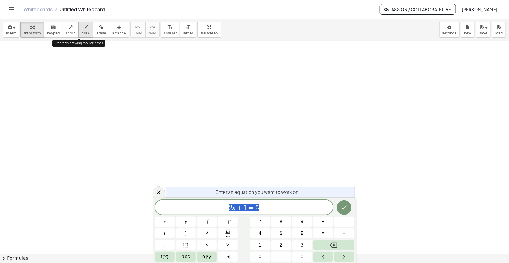
click at [78, 35] on button "draw" at bounding box center [85, 30] width 15 height 16
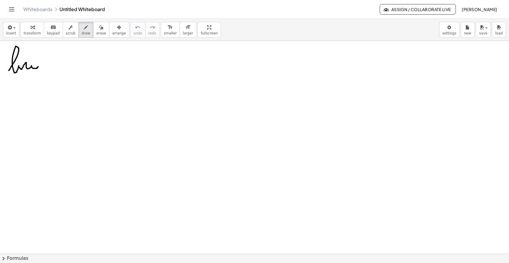
drag, startPoint x: 9, startPoint y: 70, endPoint x: 37, endPoint y: 66, distance: 28.5
drag, startPoint x: 8, startPoint y: 79, endPoint x: 12, endPoint y: 80, distance: 4.4
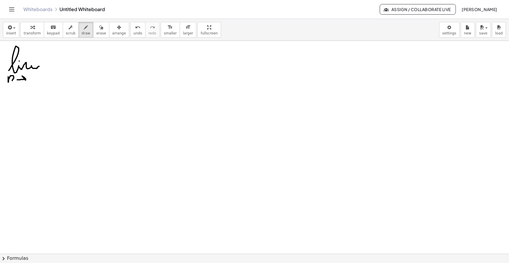
drag, startPoint x: 17, startPoint y: 80, endPoint x: 21, endPoint y: 82, distance: 4.6
click at [7, 30] on icon "button" at bounding box center [9, 27] width 5 height 7
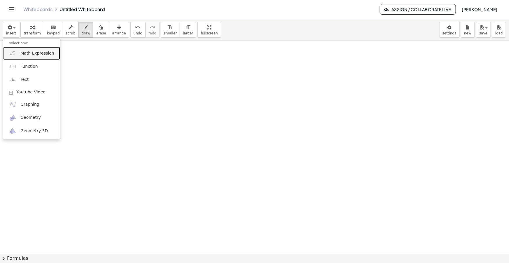
click at [29, 52] on span "Math Expression" at bounding box center [37, 53] width 34 height 6
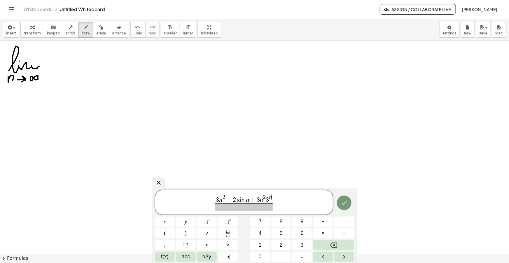
click at [254, 210] on span at bounding box center [243, 207] width 57 height 8
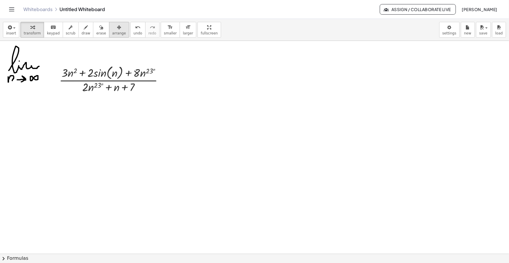
click at [117, 27] on icon "button" at bounding box center [119, 27] width 4 height 7
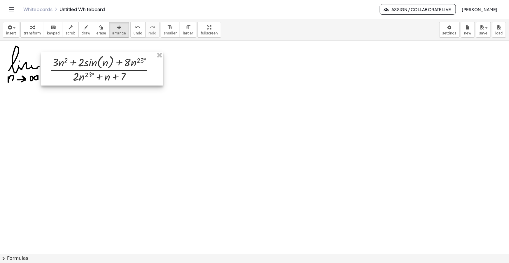
drag, startPoint x: 92, startPoint y: 82, endPoint x: 86, endPoint y: 76, distance: 8.2
click at [86, 76] on div at bounding box center [102, 69] width 122 height 34
click at [164, 33] on span "smaller" at bounding box center [170, 33] width 13 height 4
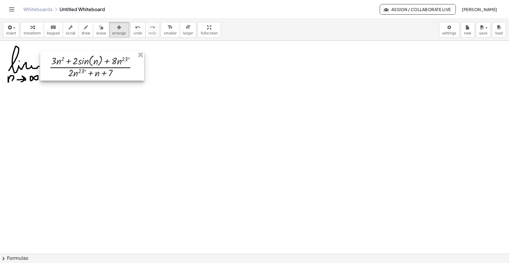
drag, startPoint x: 105, startPoint y: 73, endPoint x: 99, endPoint y: 70, distance: 6.4
click at [99, 70] on div at bounding box center [92, 65] width 104 height 29
click at [78, 27] on button "draw" at bounding box center [85, 30] width 15 height 16
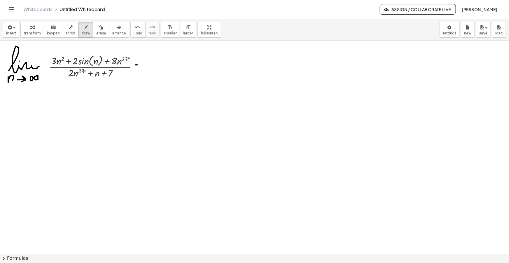
drag, startPoint x: 135, startPoint y: 65, endPoint x: 140, endPoint y: 65, distance: 4.4
drag, startPoint x: 136, startPoint y: 69, endPoint x: 140, endPoint y: 70, distance: 4.5
click at [10, 29] on icon "button" at bounding box center [9, 27] width 5 height 7
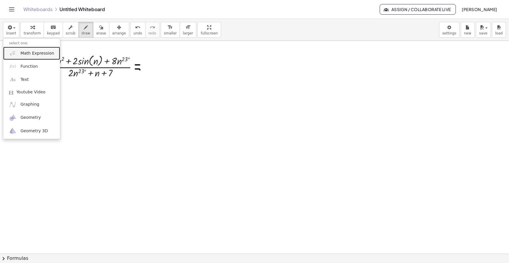
click at [31, 53] on span "Math Expression" at bounding box center [37, 53] width 34 height 6
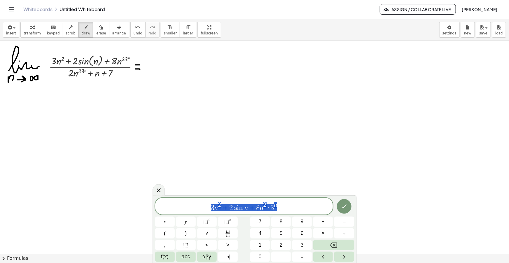
drag, startPoint x: 280, startPoint y: 207, endPoint x: 184, endPoint y: 213, distance: 96.1
click at [185, 213] on div "**********" at bounding box center [244, 206] width 178 height 17
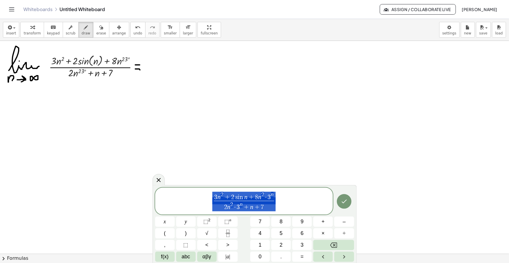
drag, startPoint x: 271, startPoint y: 209, endPoint x: 177, endPoint y: 176, distance: 99.7
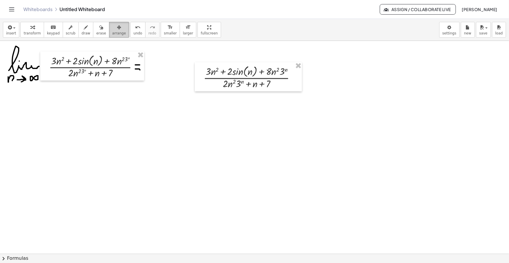
click at [117, 27] on icon "button" at bounding box center [119, 27] width 4 height 7
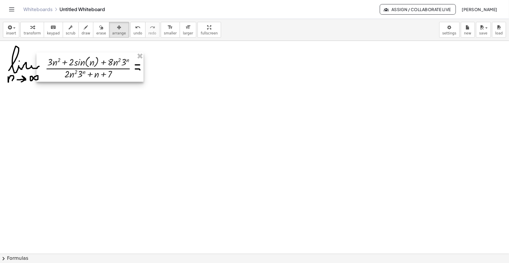
drag, startPoint x: 236, startPoint y: 82, endPoint x: 78, endPoint y: 72, distance: 158.9
click at [78, 72] on div at bounding box center [89, 66] width 107 height 29
click at [83, 27] on button "draw" at bounding box center [85, 30] width 15 height 16
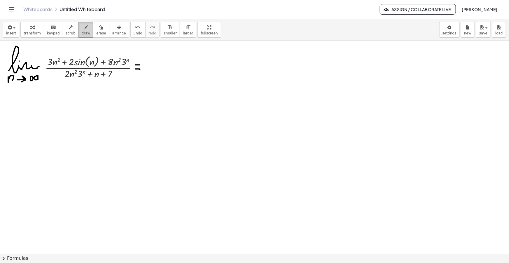
click at [84, 25] on icon "button" at bounding box center [86, 27] width 4 height 7
click at [13, 28] on span "button" at bounding box center [14, 27] width 2 height 1
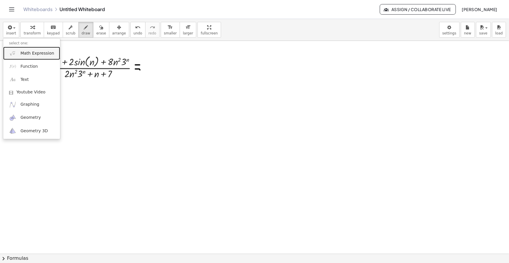
click at [27, 55] on span "Math Expression" at bounding box center [37, 53] width 34 height 6
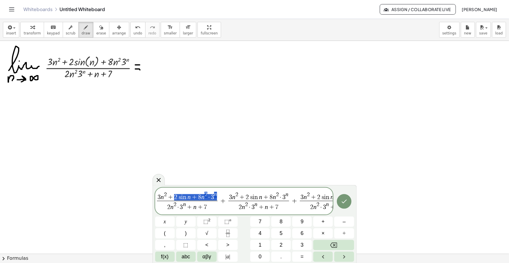
drag, startPoint x: 216, startPoint y: 195, endPoint x: 172, endPoint y: 197, distance: 44.1
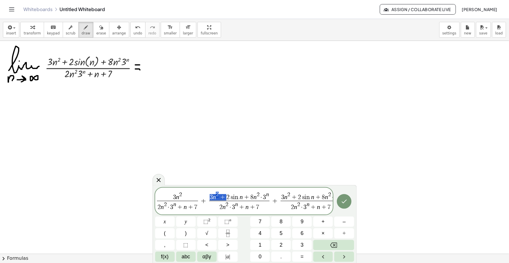
drag, startPoint x: 226, startPoint y: 197, endPoint x: 209, endPoint y: 197, distance: 17.2
click at [209, 197] on span "3 n 2 + 2 s i n n + 8 n 2 · 3 n" at bounding box center [239, 196] width 61 height 9
drag, startPoint x: 254, startPoint y: 195, endPoint x: 235, endPoint y: 197, distance: 19.0
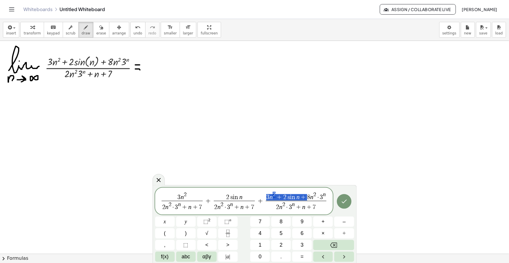
drag, startPoint x: 304, startPoint y: 197, endPoint x: 267, endPoint y: 196, distance: 37.3
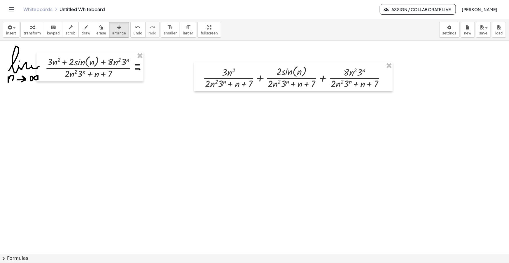
drag, startPoint x: 112, startPoint y: 30, endPoint x: 256, endPoint y: 73, distance: 150.2
click at [113, 30] on div "button" at bounding box center [119, 27] width 14 height 7
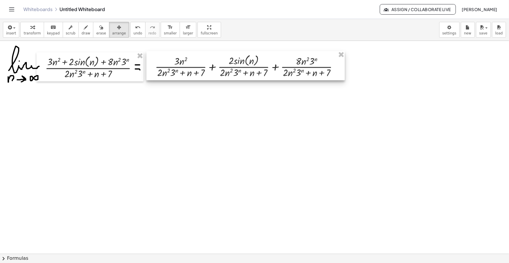
drag, startPoint x: 255, startPoint y: 74, endPoint x: 226, endPoint y: 71, distance: 29.6
click at [226, 71] on div at bounding box center [245, 65] width 198 height 29
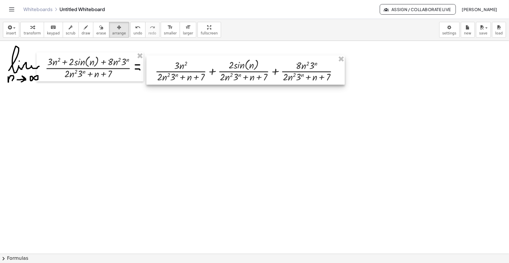
drag, startPoint x: 250, startPoint y: 78, endPoint x: 250, endPoint y: 82, distance: 3.8
click at [250, 82] on div at bounding box center [245, 69] width 198 height 29
click at [12, 24] on div "button" at bounding box center [11, 27] width 10 height 7
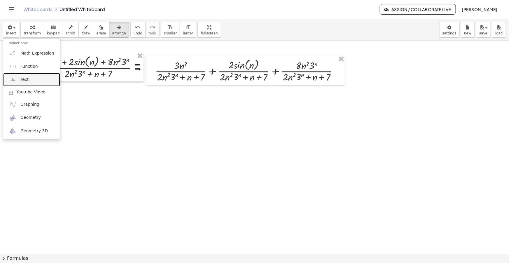
click at [22, 79] on span "Text" at bounding box center [24, 80] width 8 height 6
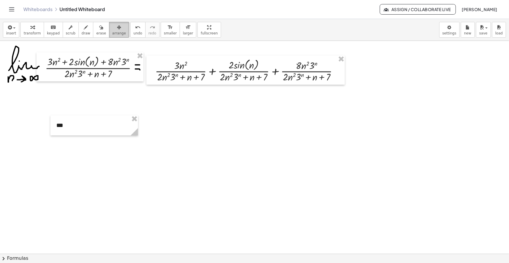
click at [112, 29] on div "button" at bounding box center [119, 27] width 14 height 7
click at [10, 34] on span "insert" at bounding box center [11, 33] width 10 height 4
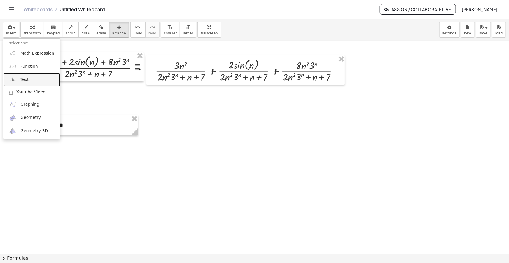
click at [34, 81] on link "Text" at bounding box center [31, 79] width 57 height 13
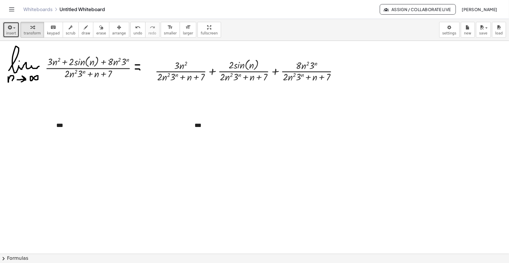
click at [14, 29] on div "button" at bounding box center [11, 27] width 10 height 7
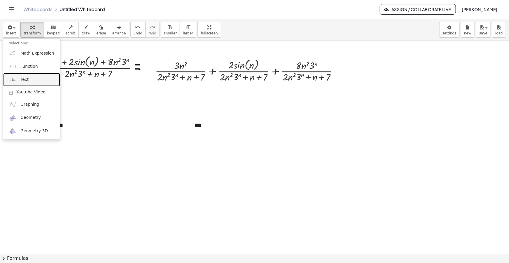
click at [31, 81] on link "Text" at bounding box center [31, 79] width 57 height 13
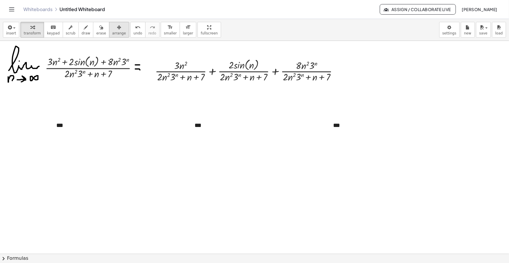
click at [114, 32] on span "arrange" at bounding box center [119, 33] width 14 height 4
drag, startPoint x: 135, startPoint y: 131, endPoint x: 268, endPoint y: 137, distance: 132.5
click at [72, 136] on g at bounding box center [72, 133] width 10 height 10
drag, startPoint x: 274, startPoint y: 131, endPoint x: 212, endPoint y: 135, distance: 61.7
click at [212, 135] on icon at bounding box center [210, 131] width 7 height 7
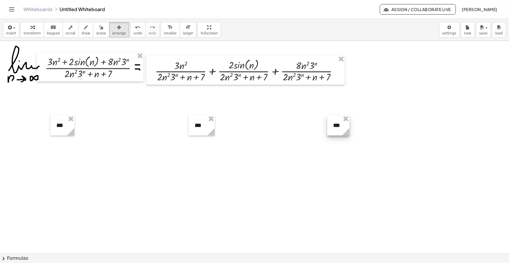
drag, startPoint x: 413, startPoint y: 129, endPoint x: 344, endPoint y: 136, distance: 69.5
click at [344, 136] on g at bounding box center [347, 133] width 10 height 10
drag, startPoint x: 332, startPoint y: 128, endPoint x: 301, endPoint y: 53, distance: 81.3
click at [306, 52] on div at bounding box center [311, 51] width 18 height 20
drag, startPoint x: 199, startPoint y: 128, endPoint x: 234, endPoint y: 54, distance: 81.6
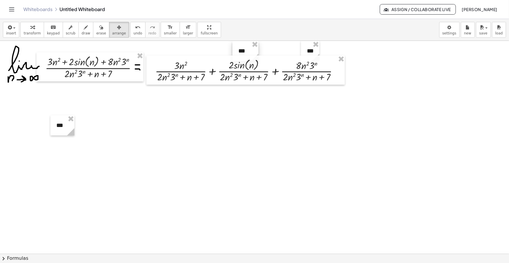
click at [240, 53] on div at bounding box center [245, 51] width 26 height 20
drag, startPoint x: 58, startPoint y: 128, endPoint x: 180, endPoint y: 52, distance: 142.7
click at [180, 52] on div at bounding box center [185, 51] width 24 height 20
drag, startPoint x: 8, startPoint y: 31, endPoint x: 9, endPoint y: 39, distance: 8.5
click at [8, 31] on span "insert" at bounding box center [11, 33] width 10 height 4
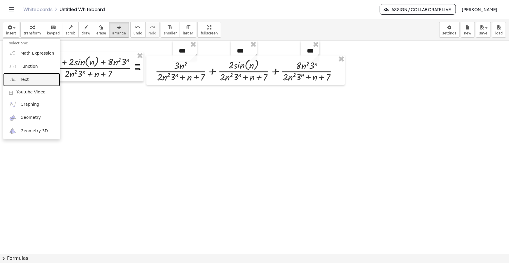
click at [27, 76] on link "Text" at bounding box center [31, 79] width 57 height 13
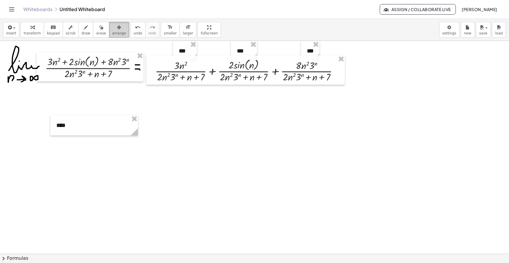
click at [115, 30] on button "arrange" at bounding box center [119, 30] width 20 height 16
drag, startPoint x: 135, startPoint y: 130, endPoint x: 76, endPoint y: 133, distance: 59.9
click at [76, 133] on g at bounding box center [80, 133] width 10 height 10
drag, startPoint x: 60, startPoint y: 130, endPoint x: 16, endPoint y: 126, distance: 44.0
click at [16, 126] on div at bounding box center [21, 121] width 28 height 20
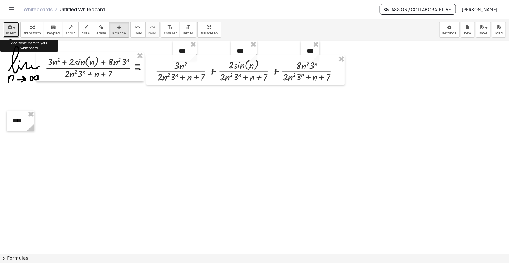
click at [7, 24] on icon "button" at bounding box center [9, 27] width 5 height 7
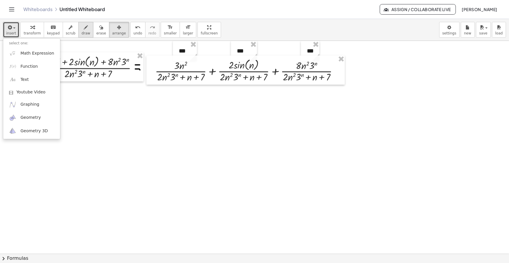
click at [84, 30] on icon "button" at bounding box center [86, 27] width 4 height 7
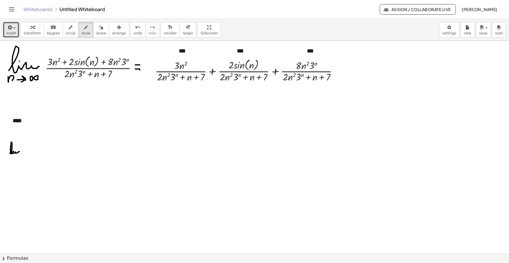
drag, startPoint x: 10, startPoint y: 153, endPoint x: 25, endPoint y: 151, distance: 15.0
drag, startPoint x: 7, startPoint y: 158, endPoint x: 10, endPoint y: 160, distance: 3.0
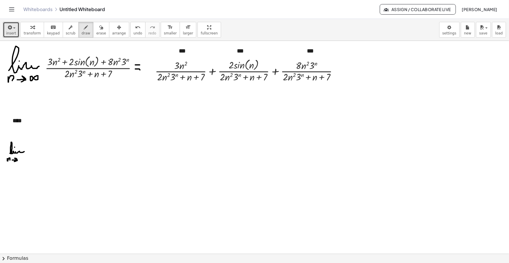
drag, startPoint x: 12, startPoint y: 160, endPoint x: 17, endPoint y: 160, distance: 5.0
click at [13, 28] on span "button" at bounding box center [14, 27] width 2 height 1
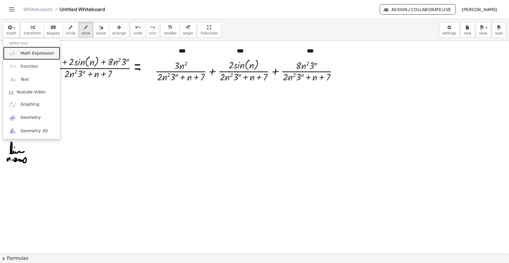
click at [28, 55] on span "Math Expression" at bounding box center [37, 53] width 34 height 6
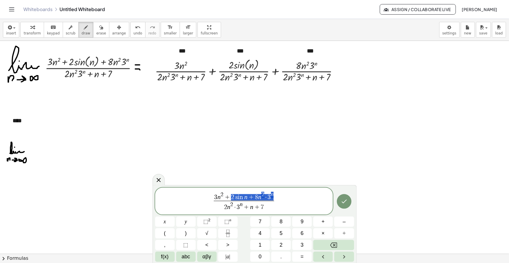
drag, startPoint x: 270, startPoint y: 196, endPoint x: 226, endPoint y: 197, distance: 44.4
click at [277, 205] on span "3 n 2 ​ 2 n 2 · 3 n + n + 7 ​" at bounding box center [244, 201] width 178 height 21
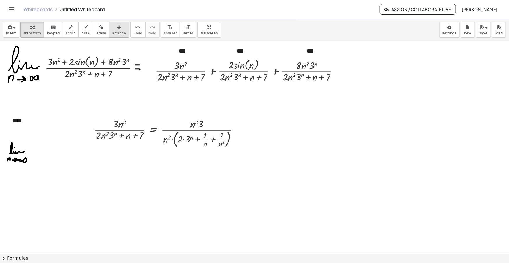
click at [114, 32] on span "arrange" at bounding box center [119, 33] width 14 height 4
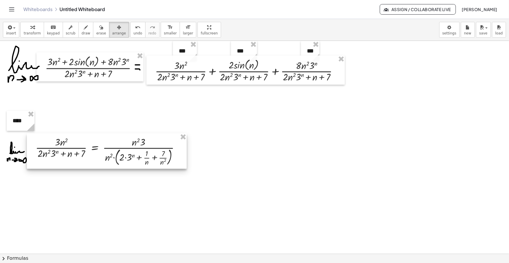
drag, startPoint x: 120, startPoint y: 135, endPoint x: 74, endPoint y: 147, distance: 47.0
click at [74, 147] on div at bounding box center [107, 150] width 160 height 35
click at [81, 19] on div "insert select one: Math Expression Function Text Youtube Video Graphing Geometr…" at bounding box center [254, 30] width 509 height 22
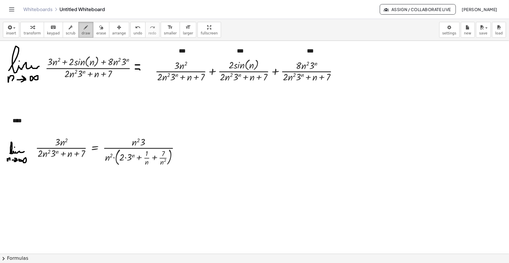
click at [82, 29] on div "button" at bounding box center [86, 27] width 9 height 7
drag, startPoint x: 181, startPoint y: 146, endPoint x: 185, endPoint y: 146, distance: 4.1
drag, startPoint x: 98, startPoint y: 137, endPoint x: 105, endPoint y: 136, distance: 7.3
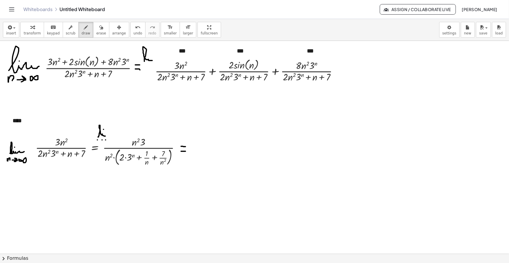
drag, startPoint x: 144, startPoint y: 61, endPoint x: 151, endPoint y: 58, distance: 7.2
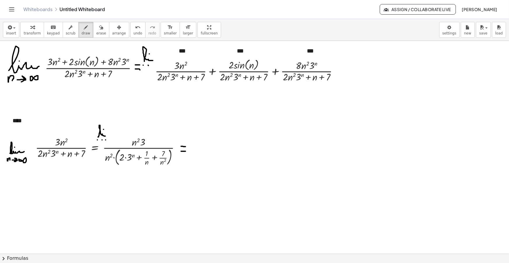
drag, startPoint x: 216, startPoint y: 59, endPoint x: 224, endPoint y: 59, distance: 8.2
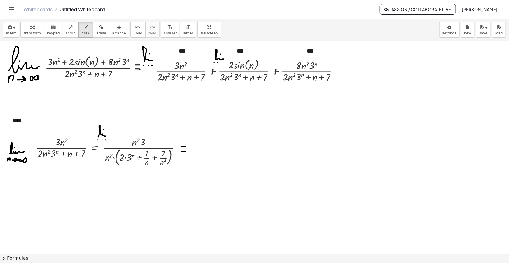
drag, startPoint x: 280, startPoint y: 60, endPoint x: 289, endPoint y: 60, distance: 9.0
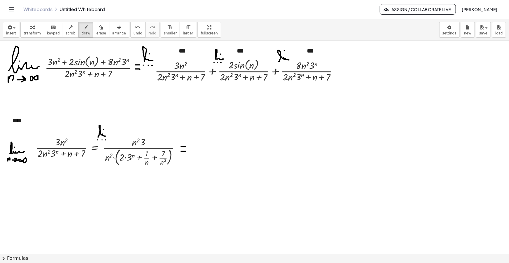
drag, startPoint x: 199, startPoint y: 146, endPoint x: 212, endPoint y: 144, distance: 13.4
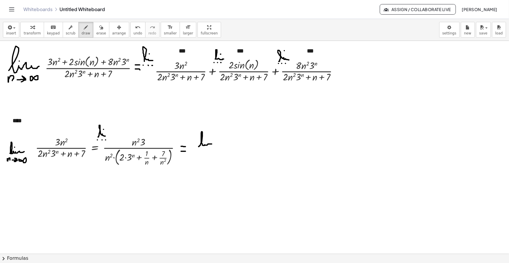
drag, startPoint x: 197, startPoint y: 149, endPoint x: 201, endPoint y: 154, distance: 5.8
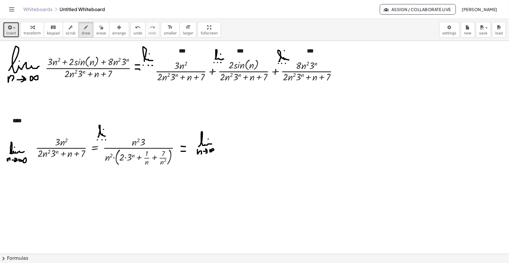
click at [6, 31] on span "insert" at bounding box center [11, 33] width 10 height 4
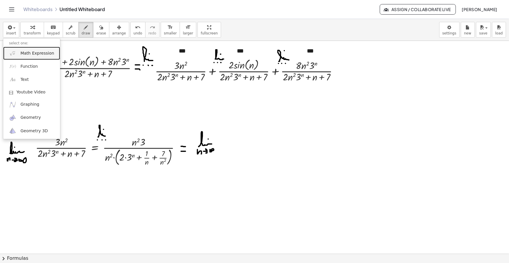
click at [29, 57] on link "Math Expression" at bounding box center [31, 53] width 57 height 13
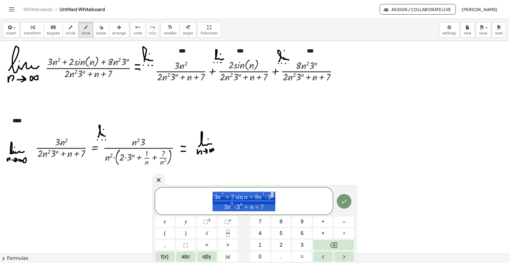
drag, startPoint x: 266, startPoint y: 197, endPoint x: 212, endPoint y: 195, distance: 53.7
click at [273, 197] on span at bounding box center [272, 195] width 3 height 6
drag, startPoint x: 273, startPoint y: 197, endPoint x: 214, endPoint y: 196, distance: 58.9
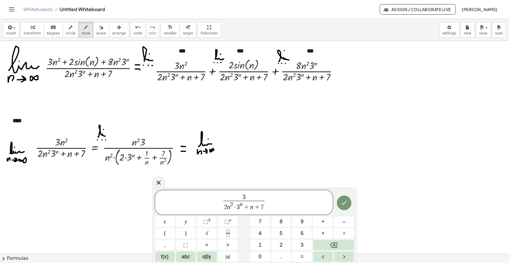
click at [232, 208] on span "2 n 2 · 3 n + n + 7" at bounding box center [243, 206] width 41 height 10
drag, startPoint x: 81, startPoint y: 35, endPoint x: 99, endPoint y: 67, distance: 37.0
click at [82, 34] on span "draw" at bounding box center [86, 33] width 9 height 4
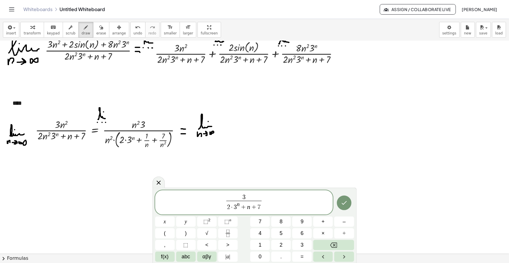
scroll to position [26, 0]
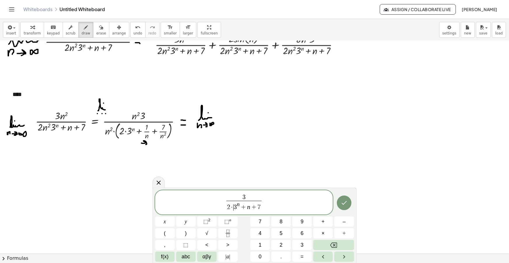
drag, startPoint x: 141, startPoint y: 143, endPoint x: 145, endPoint y: 144, distance: 3.8
click at [145, 144] on div at bounding box center [254, 246] width 509 height 463
click at [149, 141] on div at bounding box center [254, 246] width 509 height 463
drag, startPoint x: 157, startPoint y: 141, endPoint x: 160, endPoint y: 145, distance: 4.6
click at [160, 145] on div at bounding box center [254, 246] width 509 height 463
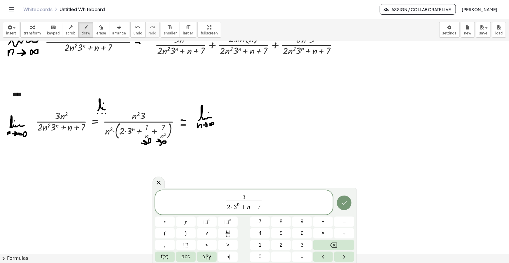
click at [162, 141] on div at bounding box center [254, 246] width 509 height 463
click at [136, 117] on div at bounding box center [254, 246] width 509 height 463
drag, startPoint x: 106, startPoint y: 127, endPoint x: 111, endPoint y: 136, distance: 10.2
click at [111, 136] on div at bounding box center [254, 246] width 509 height 463
click at [259, 205] on span "7" at bounding box center [259, 207] width 3 height 6
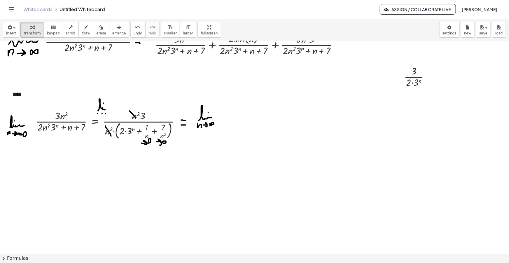
click at [106, 20] on div "insert select one: Math Expression Function Text Youtube Video Graphing Geometr…" at bounding box center [254, 30] width 509 height 22
click at [117, 28] on icon "button" at bounding box center [119, 27] width 4 height 7
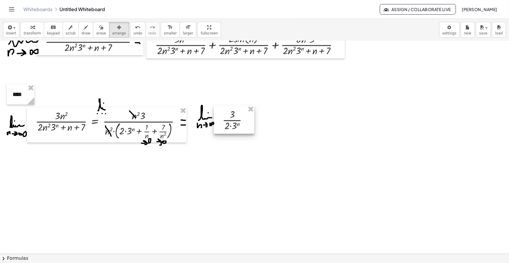
drag, startPoint x: 409, startPoint y: 79, endPoint x: 227, endPoint y: 122, distance: 186.7
click at [227, 122] on div at bounding box center [234, 120] width 41 height 28
click at [84, 29] on icon "button" at bounding box center [86, 27] width 4 height 7
drag, startPoint x: 250, startPoint y: 120, endPoint x: 254, endPoint y: 121, distance: 3.5
click at [254, 121] on div at bounding box center [254, 246] width 509 height 463
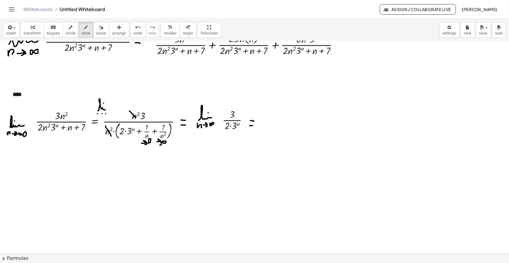
drag, startPoint x: 250, startPoint y: 125, endPoint x: 253, endPoint y: 125, distance: 3.8
click at [253, 125] on div at bounding box center [254, 246] width 509 height 463
click at [12, 34] on span "insert" at bounding box center [11, 33] width 10 height 4
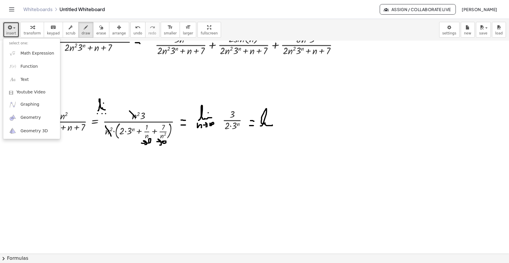
drag, startPoint x: 260, startPoint y: 125, endPoint x: 272, endPoint y: 125, distance: 12.0
click at [272, 125] on div at bounding box center [254, 246] width 509 height 463
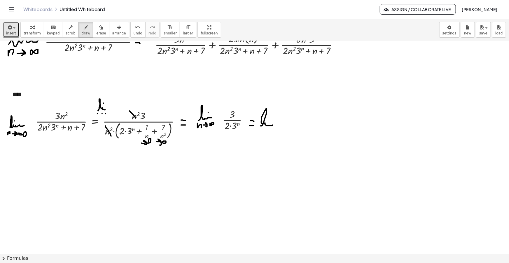
click at [268, 120] on div at bounding box center [254, 246] width 509 height 463
click at [259, 131] on div at bounding box center [254, 246] width 509 height 463
click at [263, 131] on div at bounding box center [254, 246] width 509 height 463
click at [268, 131] on div at bounding box center [254, 246] width 509 height 463
click at [10, 28] on icon "button" at bounding box center [9, 27] width 5 height 7
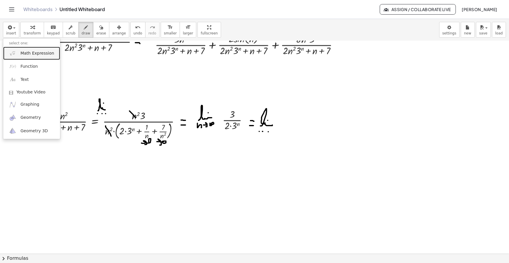
click at [29, 49] on link "Math Expression" at bounding box center [31, 53] width 57 height 13
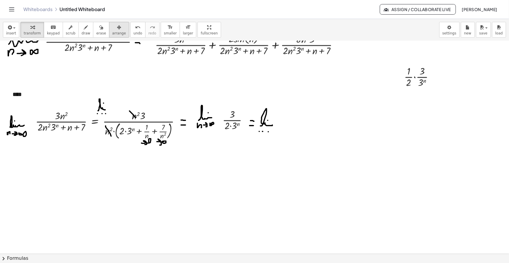
click at [112, 32] on span "arrange" at bounding box center [119, 33] width 14 height 4
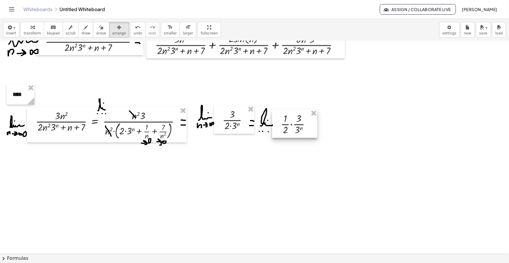
drag, startPoint x: 431, startPoint y: 82, endPoint x: 308, endPoint y: 129, distance: 131.8
click at [308, 129] on div at bounding box center [294, 124] width 45 height 28
click at [82, 29] on div "button" at bounding box center [86, 27] width 9 height 7
drag, startPoint x: 292, startPoint y: 140, endPoint x: 300, endPoint y: 140, distance: 7.6
click at [296, 142] on div at bounding box center [254, 246] width 509 height 463
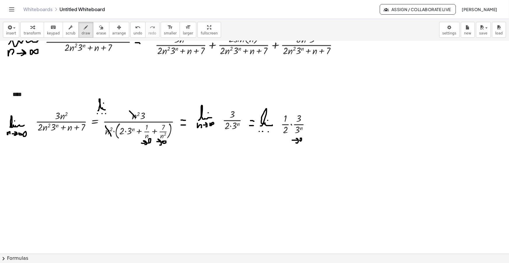
click at [300, 140] on div at bounding box center [254, 246] width 509 height 463
click at [7, 33] on span "insert" at bounding box center [11, 33] width 10 height 4
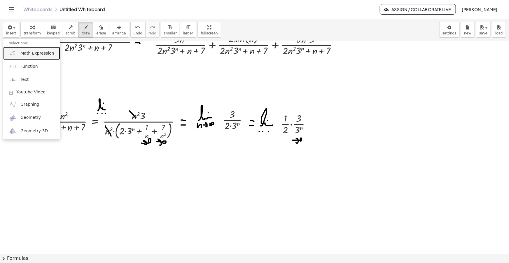
click at [17, 50] on link "Math Expression" at bounding box center [31, 53] width 57 height 13
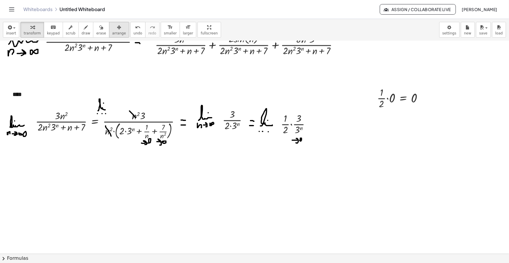
click at [112, 31] on span "arrange" at bounding box center [119, 33] width 14 height 4
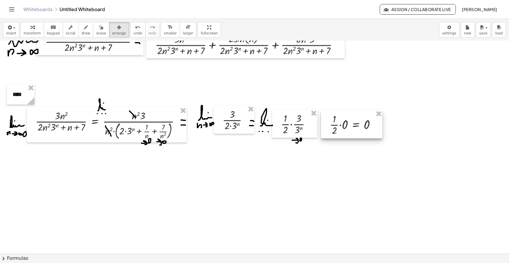
drag, startPoint x: 400, startPoint y: 108, endPoint x: 349, endPoint y: 131, distance: 56.3
click at [355, 134] on div at bounding box center [351, 124] width 61 height 28
click at [81, 30] on button "draw" at bounding box center [85, 30] width 15 height 16
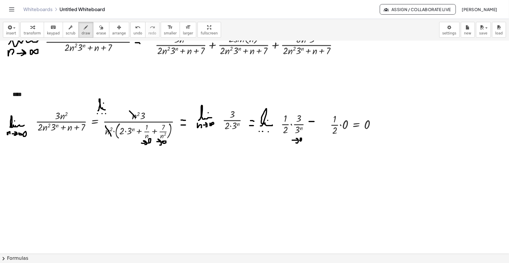
drag, startPoint x: 309, startPoint y: 121, endPoint x: 314, endPoint y: 121, distance: 5.0
click at [314, 121] on div at bounding box center [254, 246] width 509 height 463
drag, startPoint x: 309, startPoint y: 126, endPoint x: 314, endPoint y: 126, distance: 4.7
click at [314, 126] on div at bounding box center [254, 246] width 509 height 463
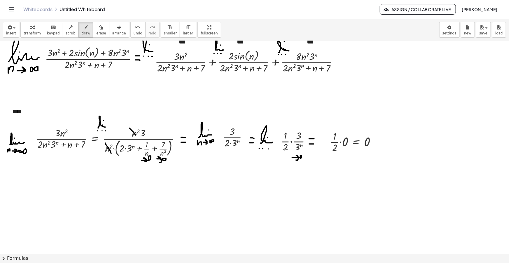
scroll to position [0, 0]
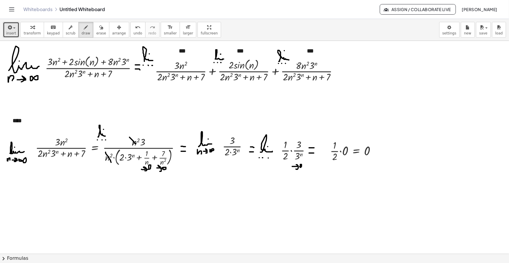
click at [16, 34] on button "insert" at bounding box center [11, 30] width 16 height 16
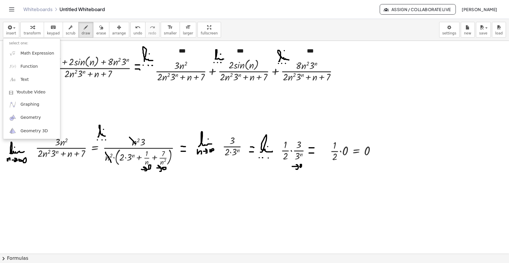
click at [271, 20] on div "insert select one: Math Expression Function Text Youtube Video Graphing Geometr…" at bounding box center [254, 30] width 509 height 22
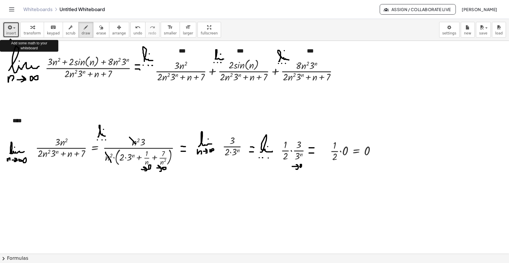
click at [14, 28] on span "button" at bounding box center [14, 27] width 2 height 1
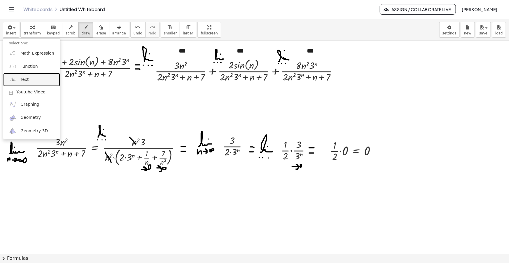
click at [30, 76] on link "Text" at bounding box center [31, 79] width 57 height 13
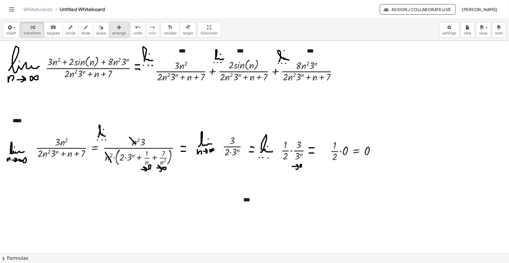
click at [117, 28] on icon "button" at bounding box center [119, 27] width 4 height 7
drag, startPoint x: 324, startPoint y: 207, endPoint x: 261, endPoint y: 210, distance: 62.8
click at [262, 210] on g at bounding box center [262, 207] width 10 height 10
drag, startPoint x: 246, startPoint y: 200, endPoint x: 13, endPoint y: 204, distance: 233.3
click at [13, 204] on div at bounding box center [18, 204] width 25 height 20
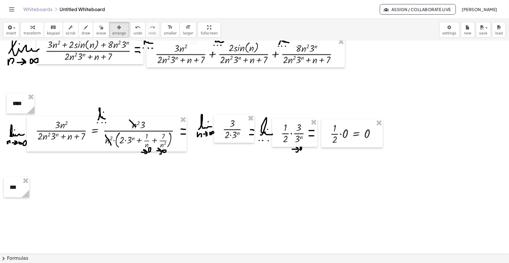
scroll to position [26, 0]
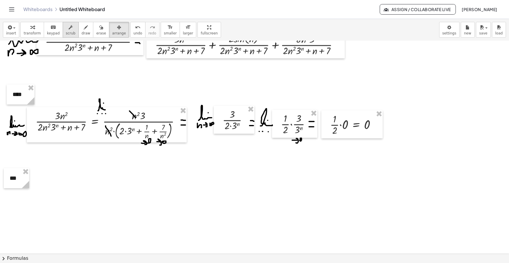
click at [68, 34] on span "scrub" at bounding box center [71, 33] width 10 height 4
click at [78, 38] on div "insert select one: Math Expression Function Text Youtube Video Graphing Geometr…" at bounding box center [254, 30] width 509 height 22
click at [82, 33] on span "draw" at bounding box center [86, 33] width 9 height 4
drag, startPoint x: 11, startPoint y: 209, endPoint x: 22, endPoint y: 210, distance: 11.2
click at [22, 210] on div at bounding box center [254, 246] width 509 height 463
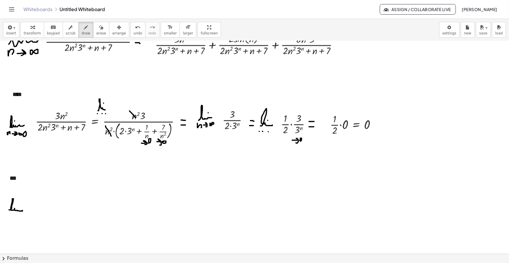
click at [18, 203] on div at bounding box center [254, 246] width 509 height 463
click at [10, 216] on div at bounding box center [254, 246] width 509 height 463
click at [15, 216] on div at bounding box center [254, 246] width 509 height 463
click at [20, 216] on div at bounding box center [254, 246] width 509 height 463
click at [11, 29] on icon "button" at bounding box center [9, 27] width 5 height 7
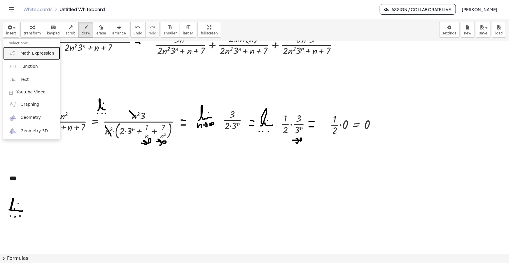
click at [21, 50] on span "Math Expression" at bounding box center [37, 53] width 34 height 6
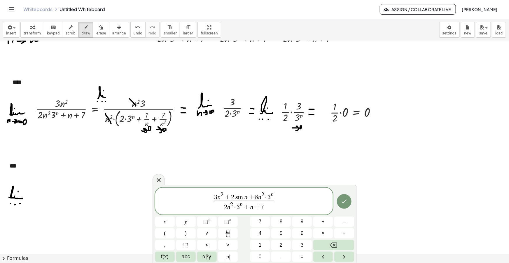
scroll to position [53, 0]
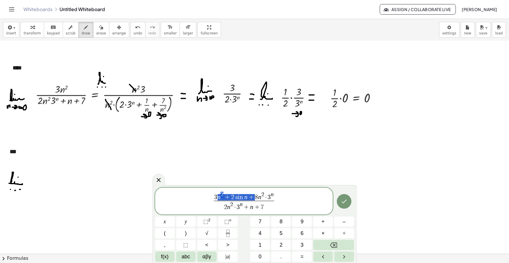
drag, startPoint x: 254, startPoint y: 197, endPoint x: 214, endPoint y: 198, distance: 39.7
click at [271, 203] on span "​ 8 n 2 · 3 n 2 n 2 · 3 n + n + 7 ​" at bounding box center [244, 201] width 178 height 21
click at [112, 26] on div "button" at bounding box center [119, 27] width 14 height 7
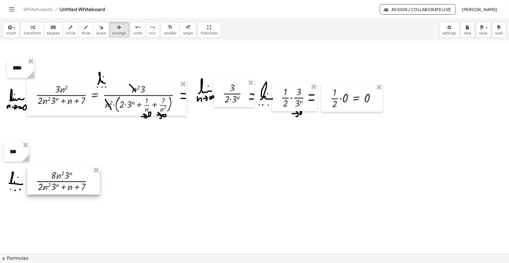
drag, startPoint x: 262, startPoint y: 155, endPoint x: 58, endPoint y: 183, distance: 206.4
click at [58, 183] on div at bounding box center [63, 181] width 73 height 28
click at [78, 29] on button "draw" at bounding box center [85, 30] width 15 height 16
click at [101, 180] on div at bounding box center [254, 219] width 509 height 463
drag, startPoint x: 99, startPoint y: 183, endPoint x: 104, endPoint y: 184, distance: 4.4
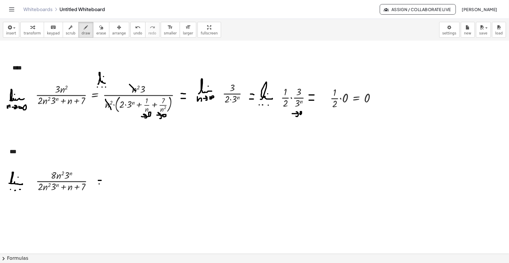
click at [104, 184] on div at bounding box center [254, 219] width 509 height 463
drag, startPoint x: 111, startPoint y: 181, endPoint x: 120, endPoint y: 179, distance: 10.1
click at [122, 180] on div at bounding box center [254, 219] width 509 height 463
drag, startPoint x: 115, startPoint y: 175, endPoint x: 109, endPoint y: 192, distance: 17.4
click at [114, 175] on div at bounding box center [254, 219] width 509 height 463
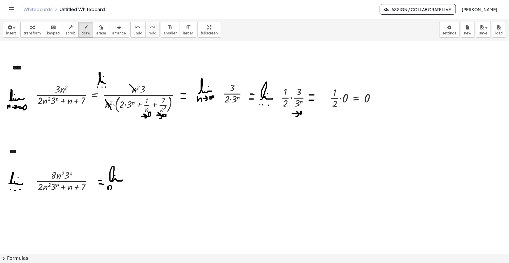
drag, startPoint x: 108, startPoint y: 186, endPoint x: 111, endPoint y: 189, distance: 4.1
click at [111, 189] on div at bounding box center [254, 219] width 509 height 463
drag, startPoint x: 114, startPoint y: 188, endPoint x: 117, endPoint y: 191, distance: 4.0
click at [117, 191] on div at bounding box center [254, 219] width 509 height 463
click at [121, 187] on div at bounding box center [254, 219] width 509 height 463
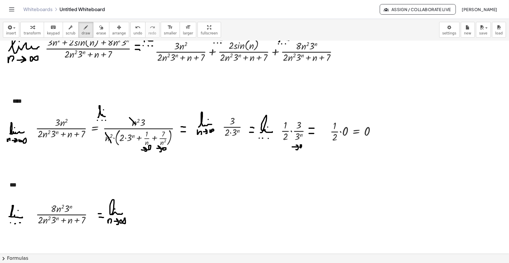
scroll to position [79, 0]
